Goal: Task Accomplishment & Management: Manage account settings

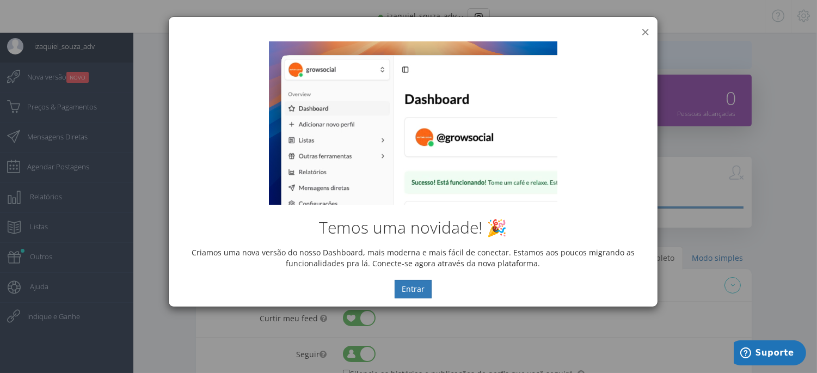
click at [645, 32] on button "×" at bounding box center [645, 31] width 8 height 15
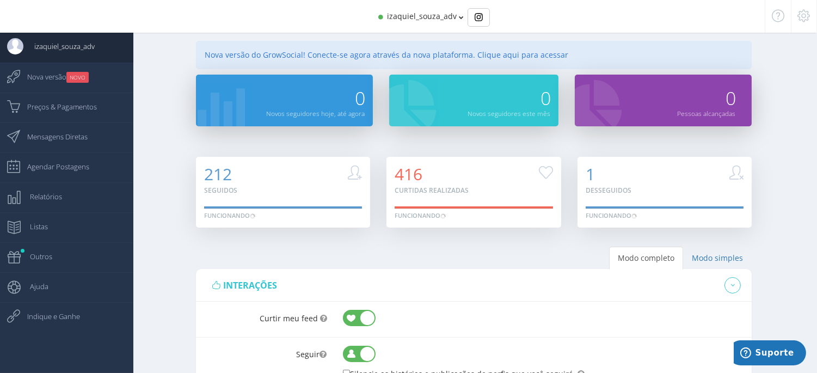
click at [460, 17] on icon at bounding box center [461, 18] width 5 height 8
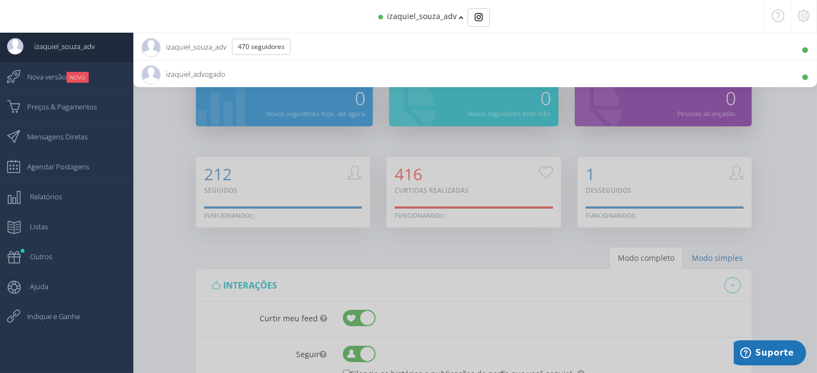
click at [197, 74] on span "izaquiel_advogado 10.9K Seguidores" at bounding box center [183, 73] width 84 height 27
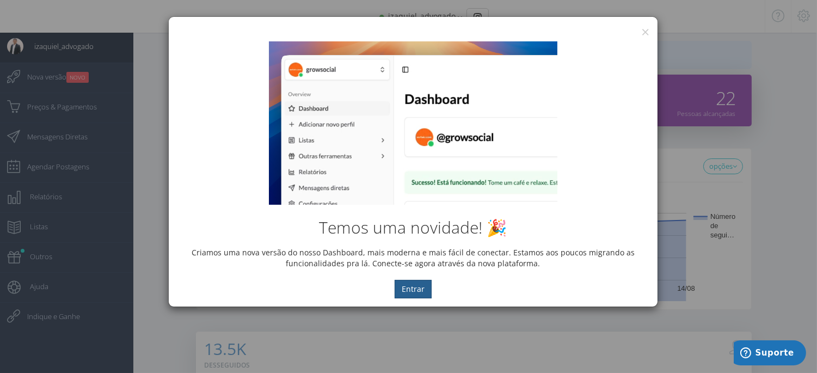
click at [411, 288] on button "Entrar" at bounding box center [412, 289] width 37 height 18
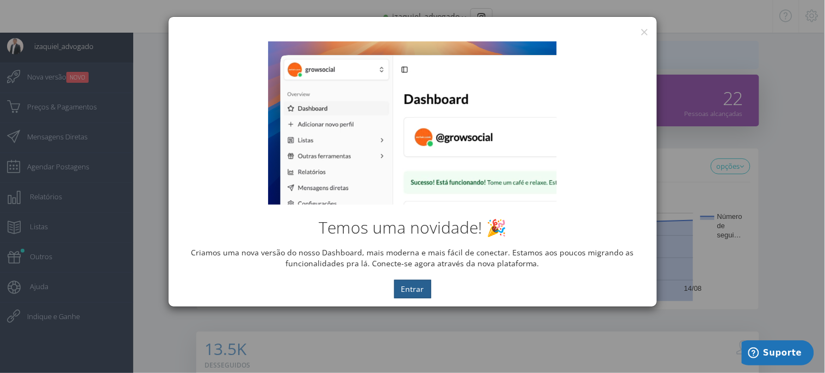
click at [412, 289] on button "Entrar" at bounding box center [412, 289] width 37 height 18
click at [642, 29] on button "×" at bounding box center [645, 31] width 8 height 15
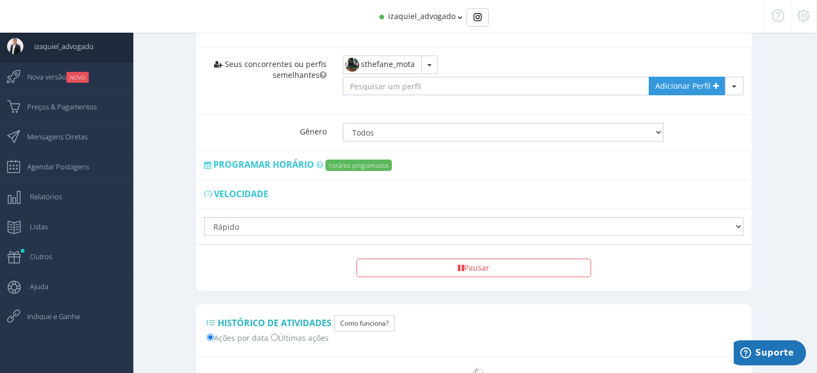
scroll to position [665, 0]
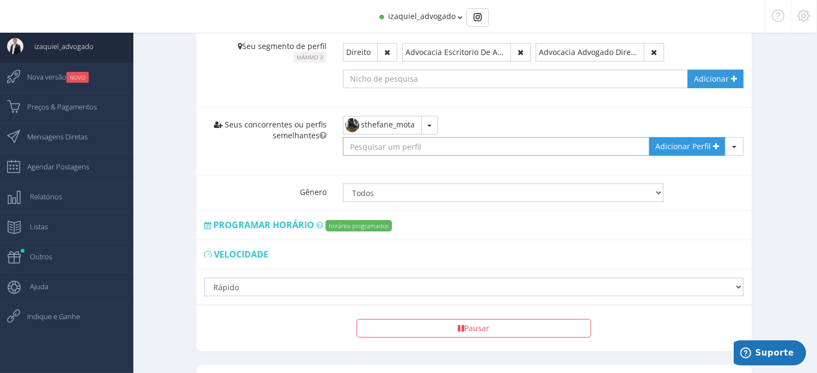
click at [446, 144] on input "text" at bounding box center [496, 146] width 306 height 18
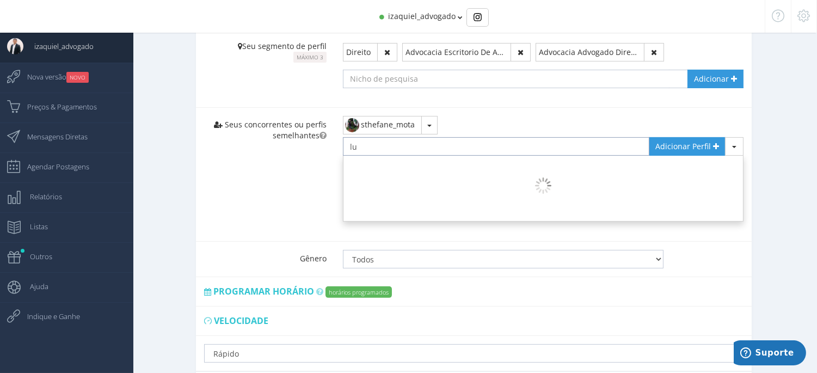
type input "l"
type input "@lucasenna"
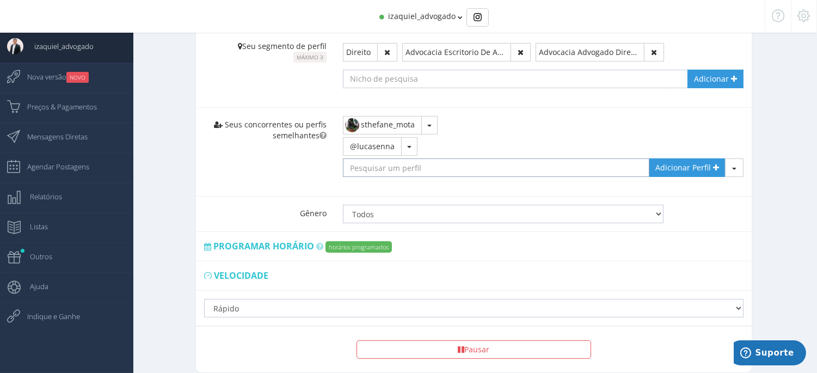
type input "2"
type input "@radarsantamariaegama"
click at [695, 169] on span "Adicionar Perfil" at bounding box center [682, 167] width 55 height 10
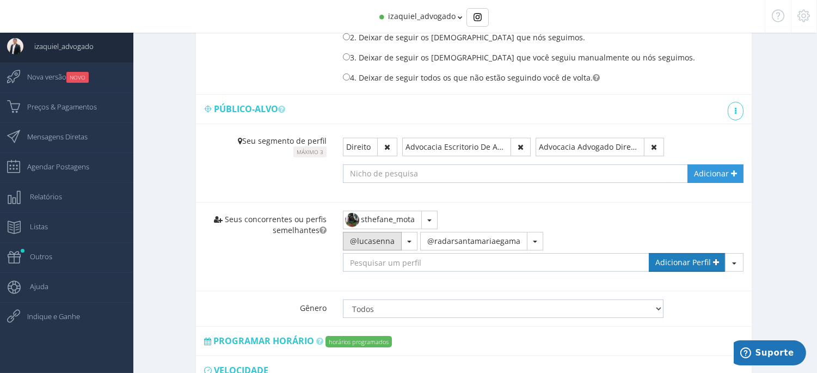
scroll to position [631, 0]
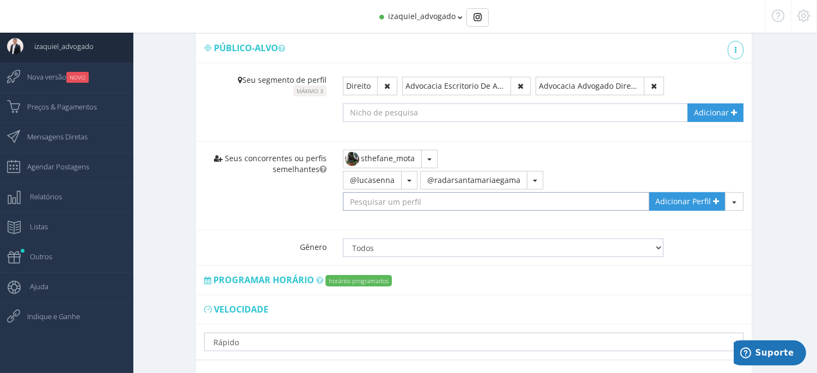
click at [385, 205] on input "text" at bounding box center [496, 201] width 306 height 18
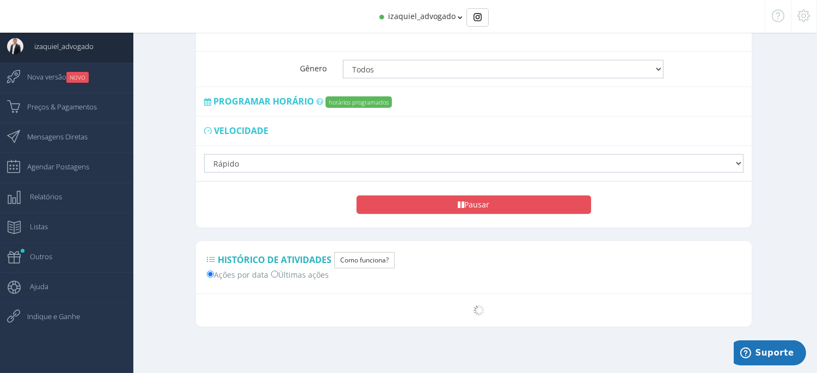
click at [431, 203] on button "Pausar" at bounding box center [473, 204] width 234 height 18
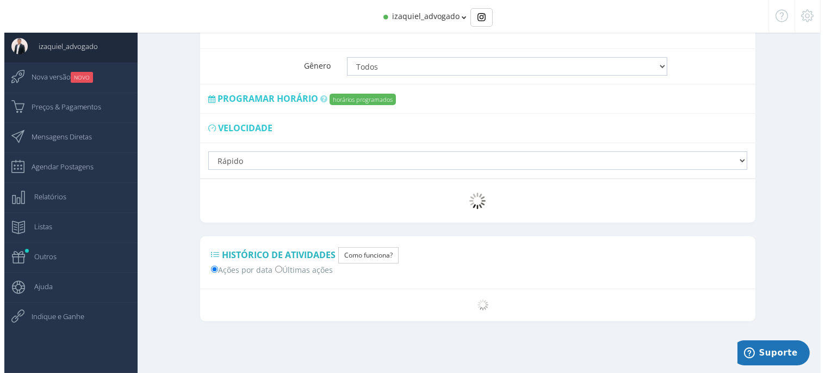
scroll to position [713, 0]
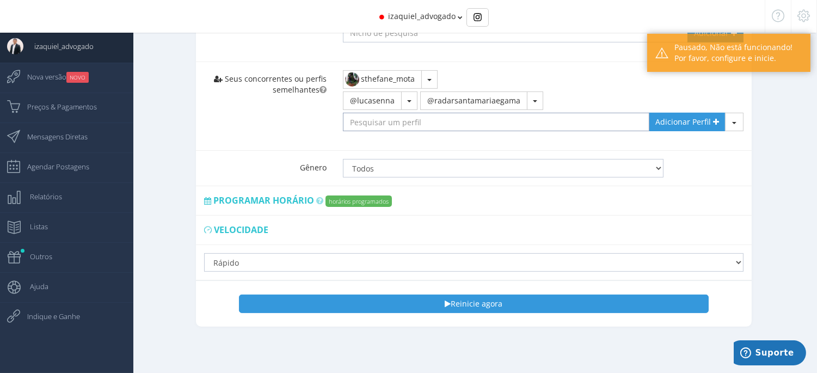
click at [410, 123] on input "text" at bounding box center [496, 122] width 306 height 18
type input "2"
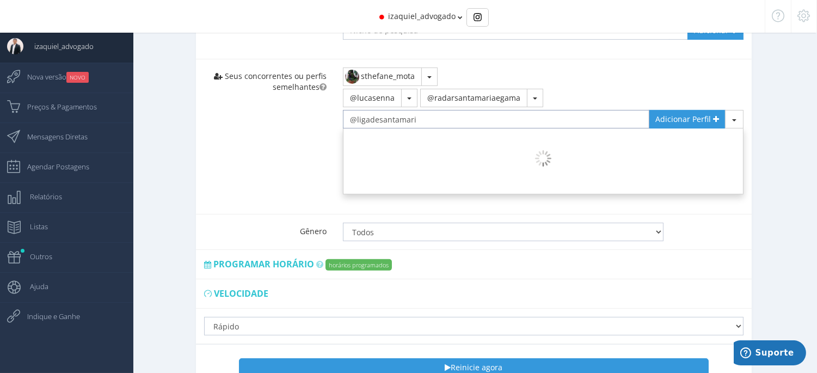
type input "@ligadesantamaria"
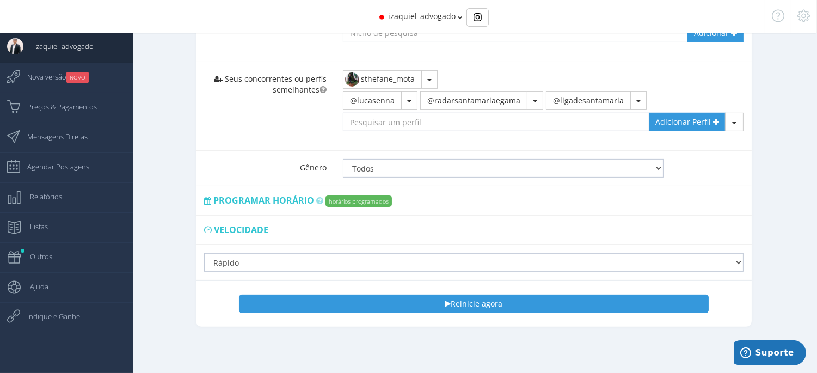
click at [468, 118] on input "text" at bounding box center [496, 122] width 306 height 18
type input "2"
type input "@santa_zapzap"
click at [678, 116] on span "Adicionar Perfil" at bounding box center [682, 121] width 55 height 10
click at [523, 117] on input "text" at bounding box center [496, 122] width 306 height 18
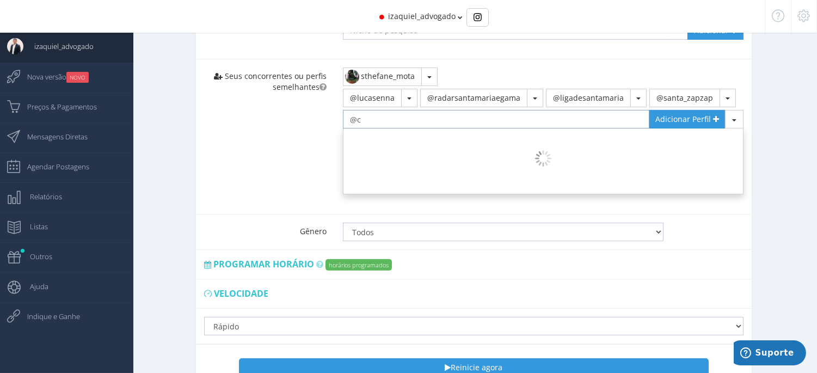
type input "@"
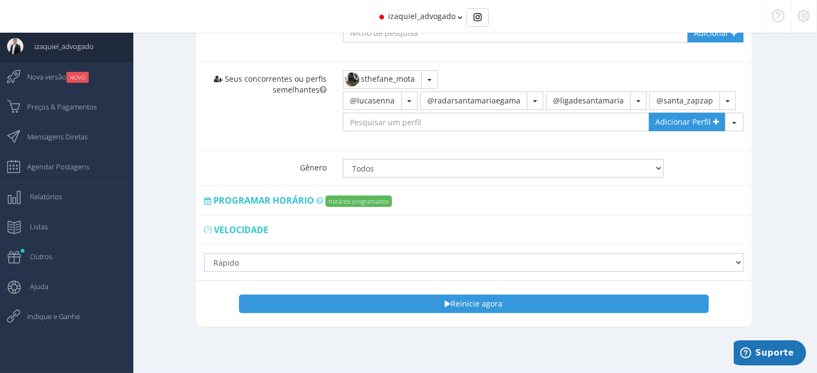
click at [290, 200] on span "Programar horário" at bounding box center [263, 200] width 101 height 12
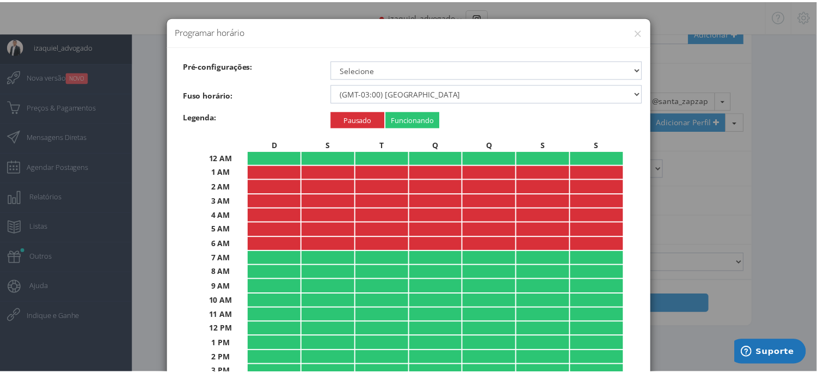
scroll to position [170, 0]
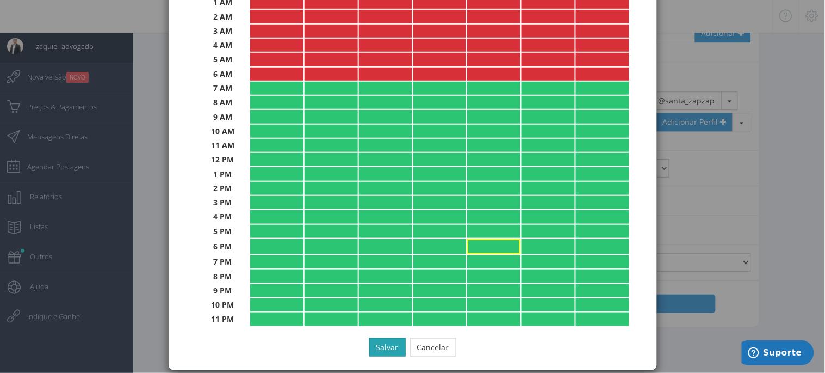
click at [375, 338] on button "Salvar" at bounding box center [387, 347] width 36 height 18
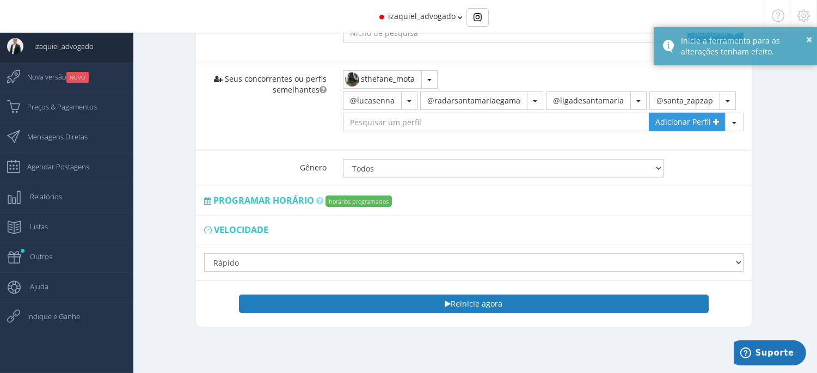
click at [488, 303] on button "Reinicie agora" at bounding box center [473, 303] width 469 height 18
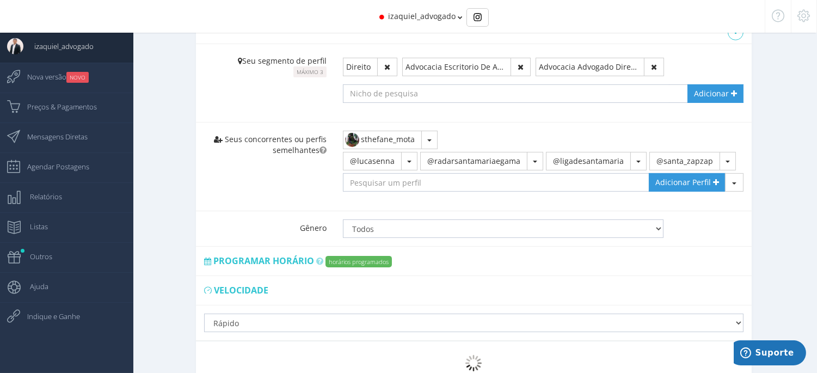
scroll to position [710, 0]
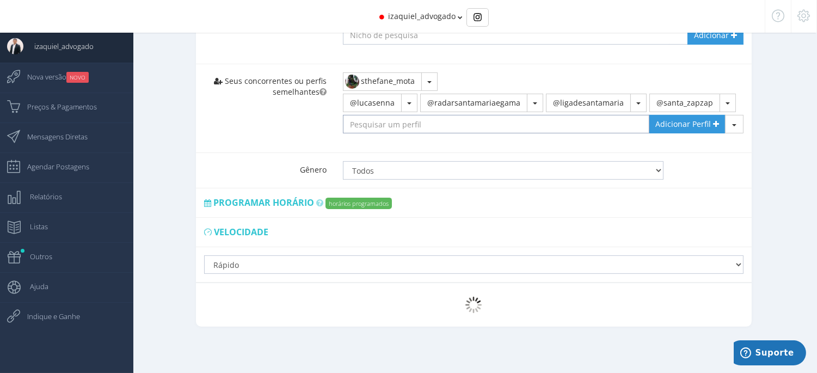
click at [448, 120] on input "text" at bounding box center [496, 124] width 306 height 18
type input "@dr.allan.adv"
click at [694, 122] on span "Adicionar Perfil" at bounding box center [682, 124] width 55 height 10
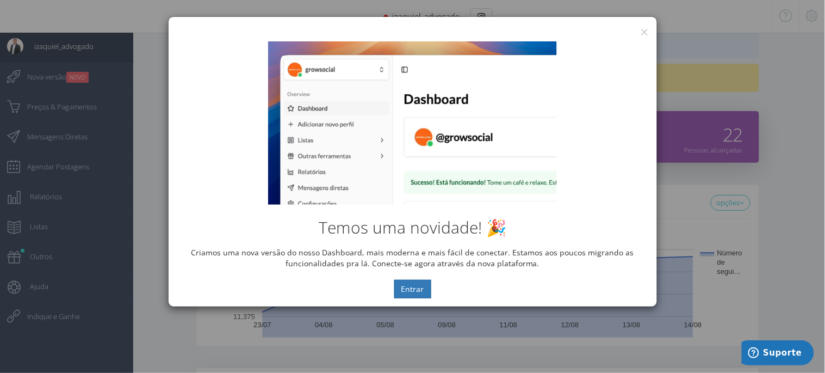
click at [646, 36] on div "Temos uma novidade! 🎉 Criamos uma nova versão do nosso Dashboard, mais moderna …" at bounding box center [413, 169] width 488 height 273
click at [646, 32] on button "×" at bounding box center [645, 31] width 8 height 15
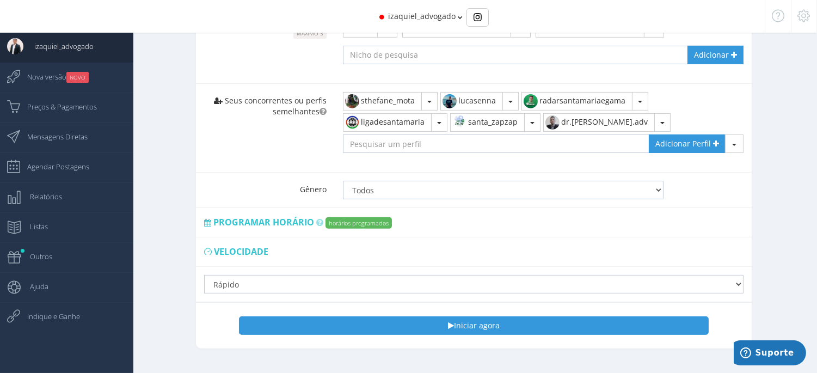
scroll to position [760, 0]
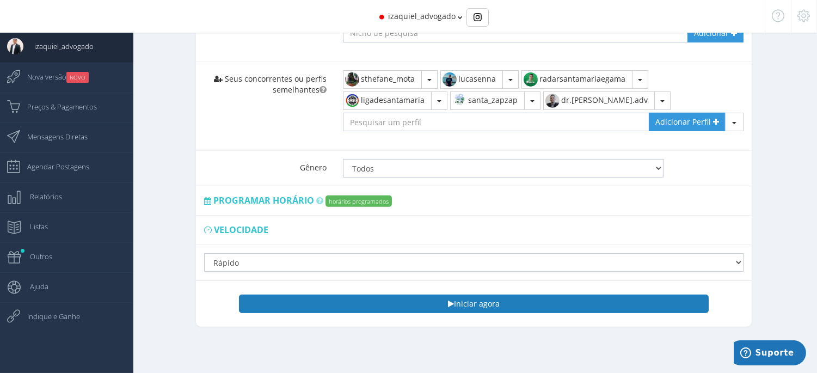
click at [484, 303] on button "Iniciar agora" at bounding box center [473, 303] width 469 height 18
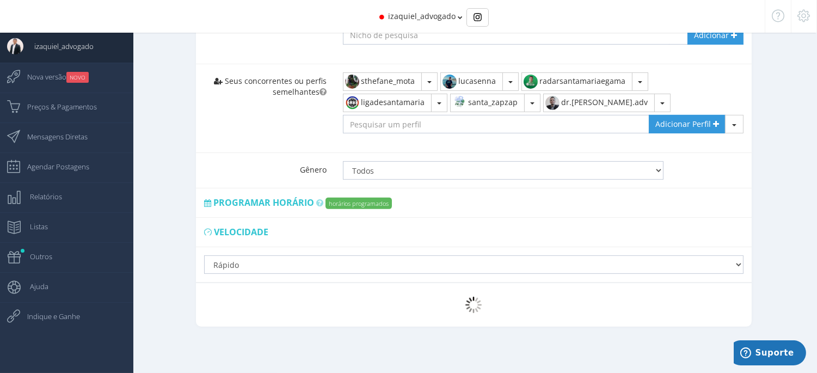
scroll to position [758, 0]
click at [61, 80] on span "Nova versão NOVO" at bounding box center [52, 76] width 72 height 27
